Goal: Task Accomplishment & Management: Use online tool/utility

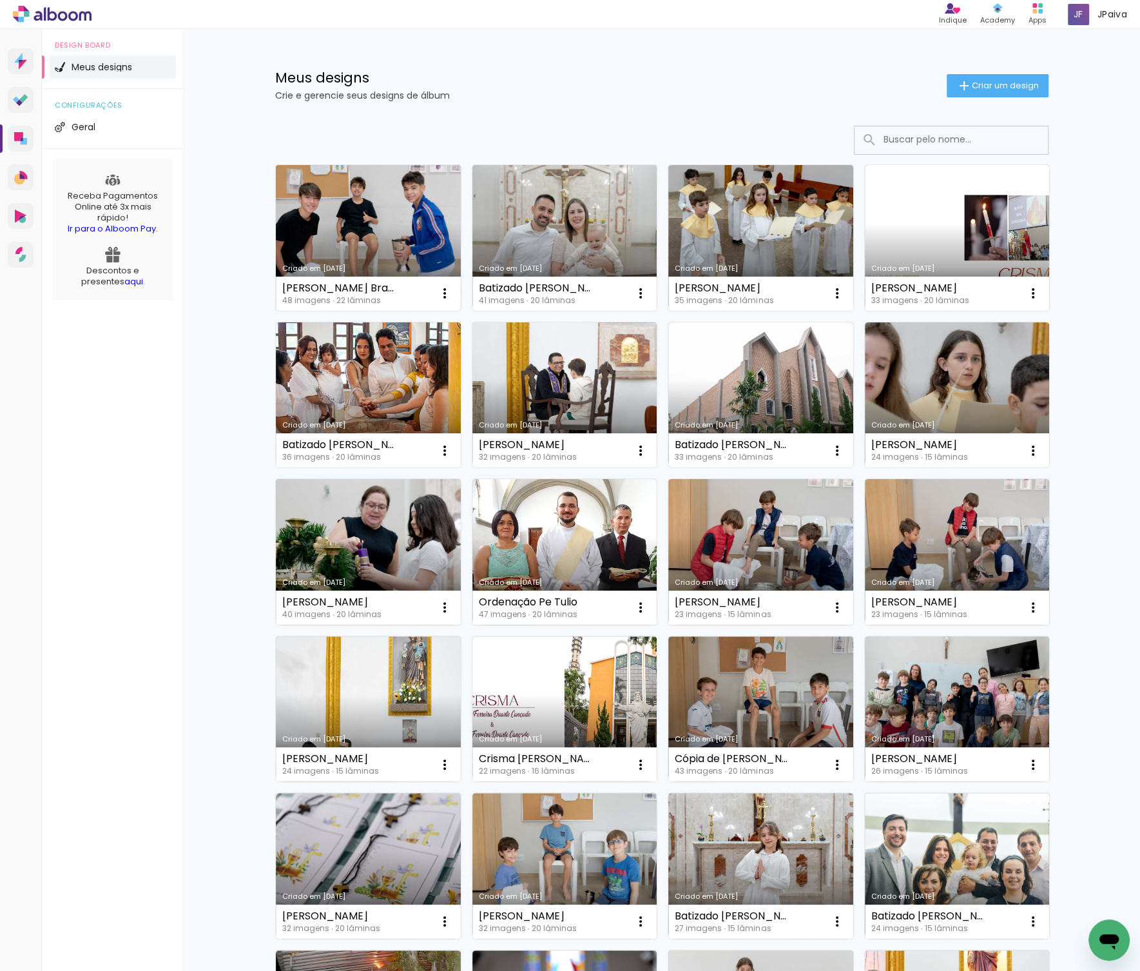
click at [375, 216] on link "Criado em [DATE]" at bounding box center [368, 238] width 185 height 146
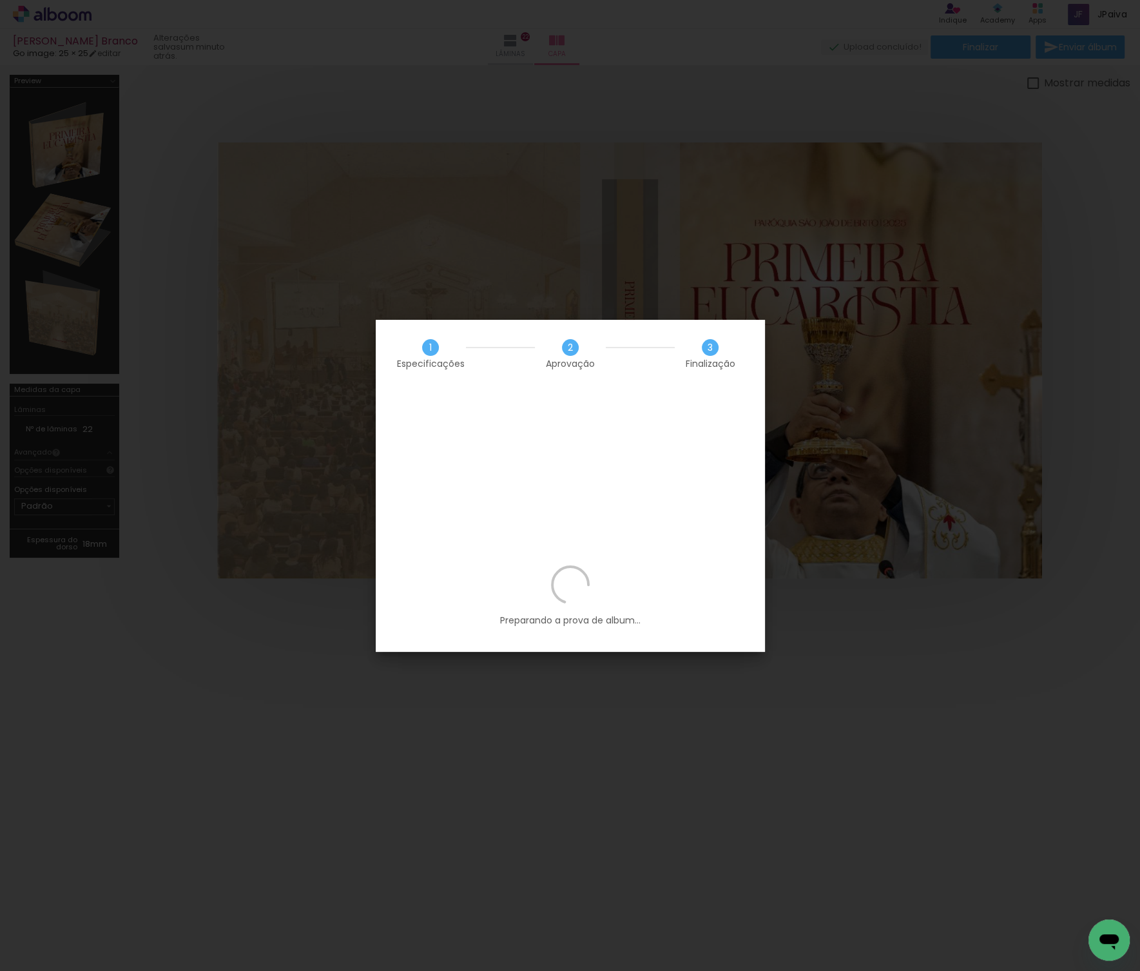
scroll to position [1160, 0]
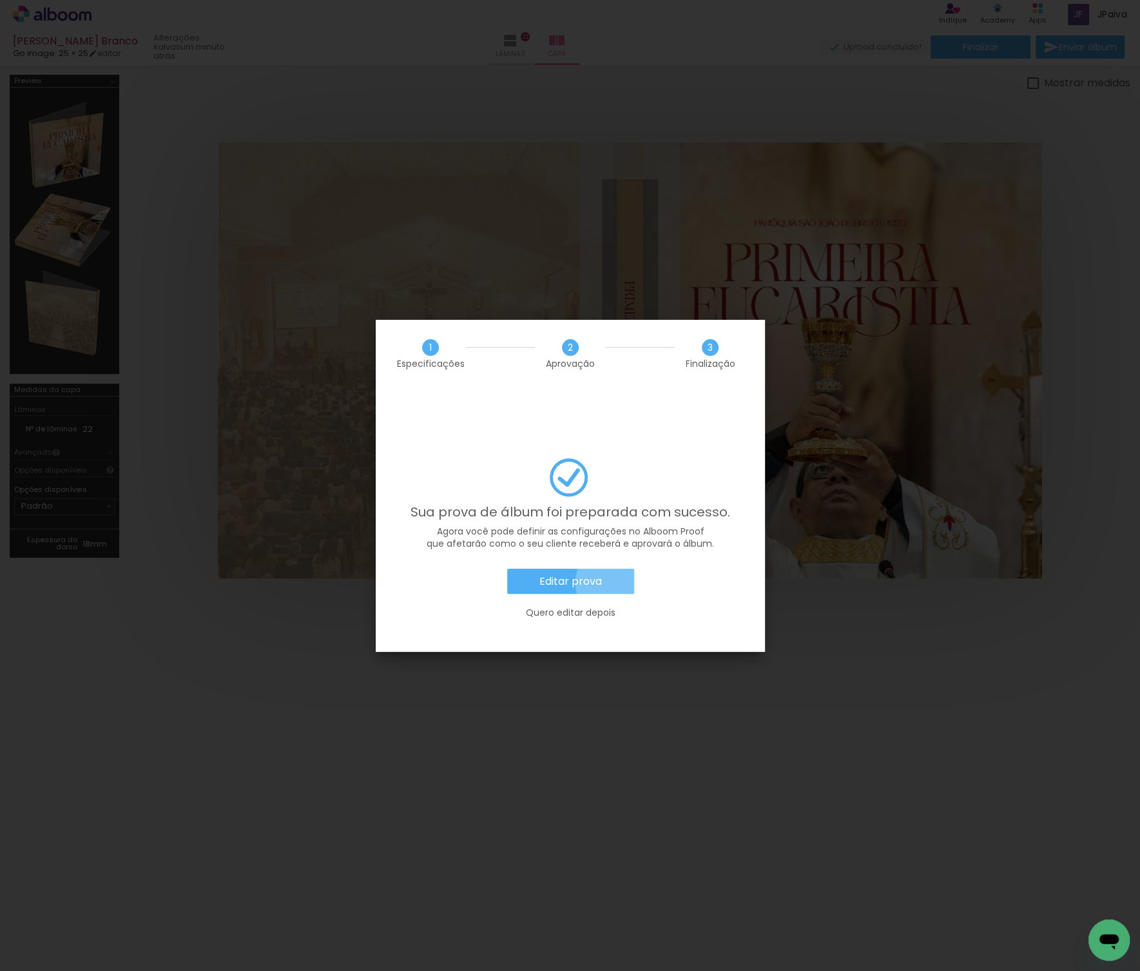
click at [613, 568] on paper-button "Editar prova" at bounding box center [570, 581] width 127 height 26
